Goal: Find specific page/section: Find specific page/section

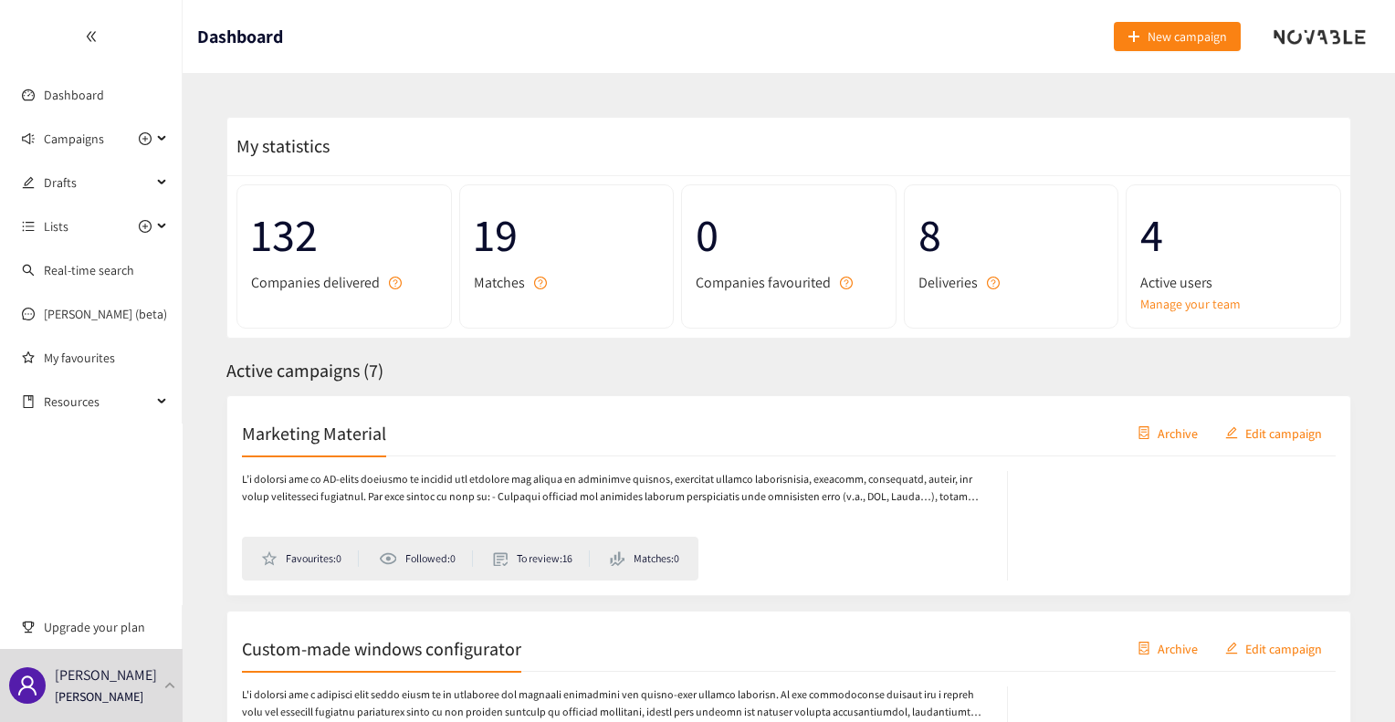
click at [312, 427] on h2 "Marketing Material" at bounding box center [314, 433] width 144 height 26
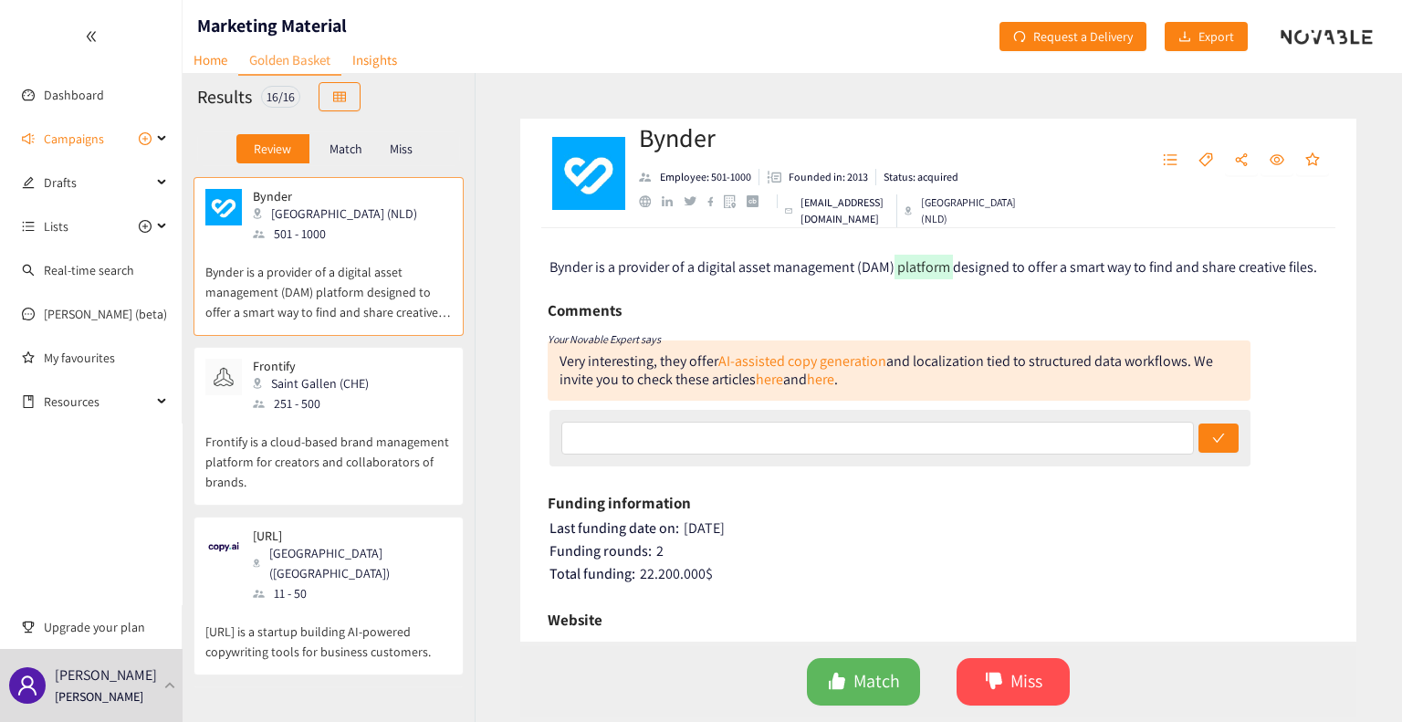
click at [338, 142] on p "Match" at bounding box center [345, 148] width 33 height 15
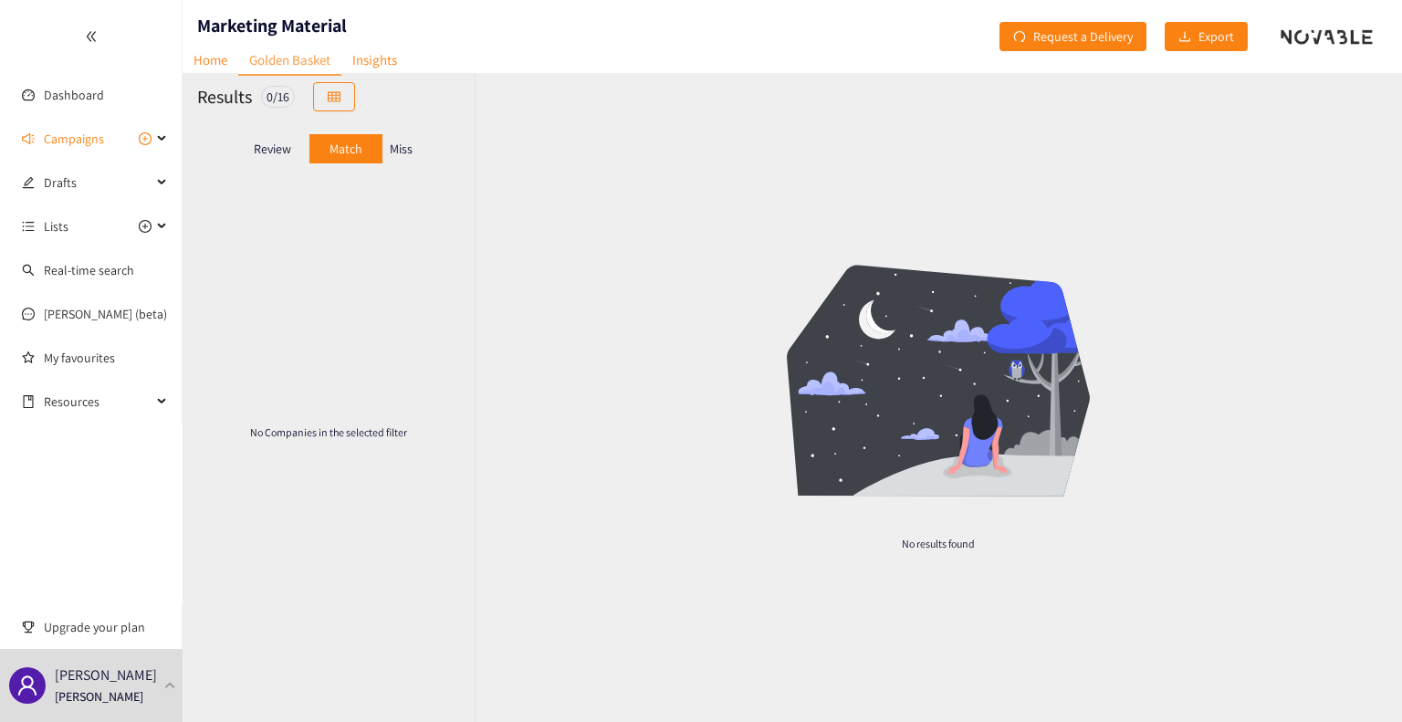
click at [420, 152] on div "Miss" at bounding box center [401, 148] width 38 height 29
click at [286, 152] on p "Review" at bounding box center [272, 148] width 37 height 15
